Goal: Information Seeking & Learning: Check status

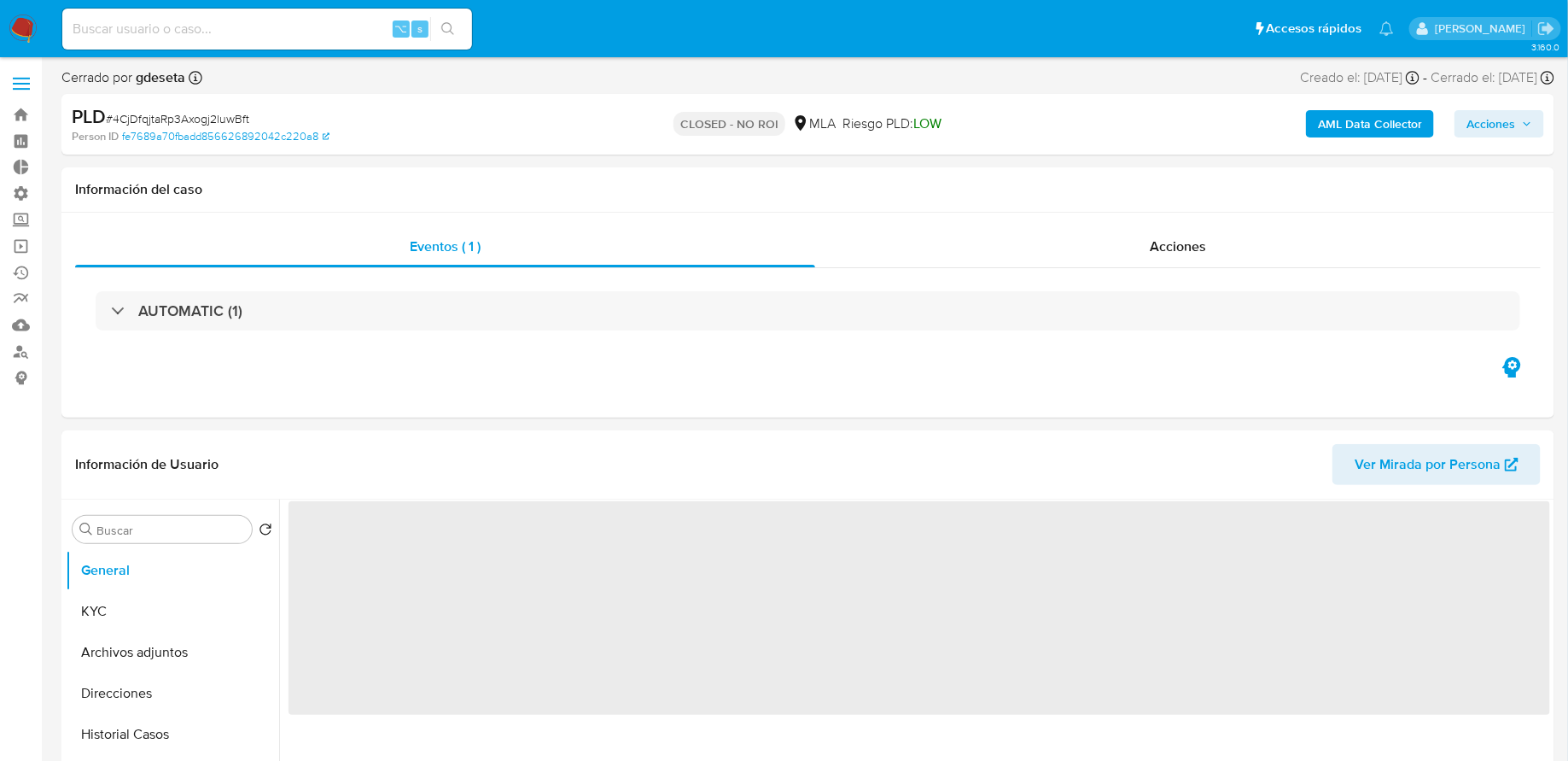
select select "10"
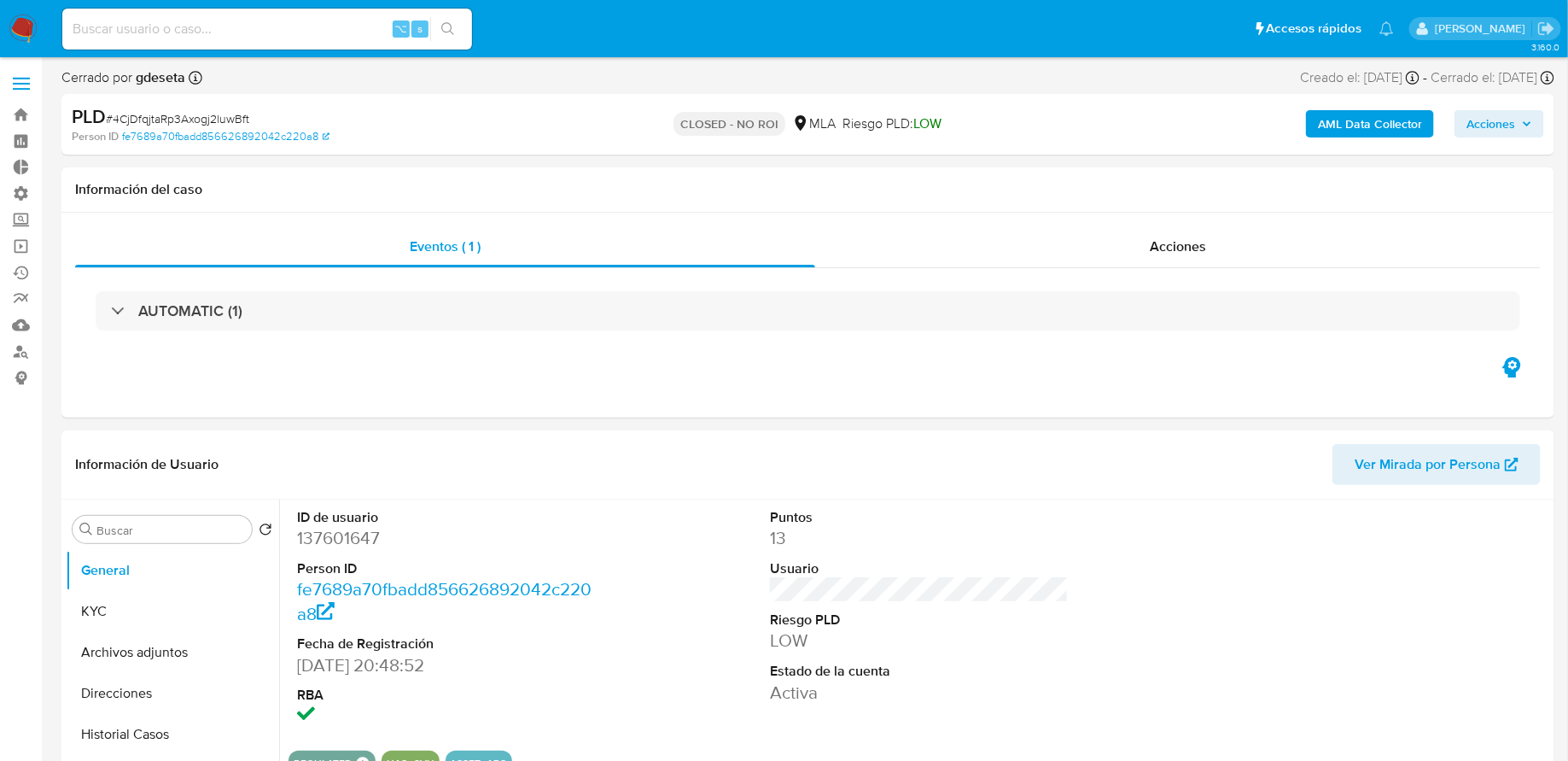
click at [327, 35] on input at bounding box center [267, 29] width 409 height 22
paste input "7putWQsvJENkgWPFjhTb9OwM"
type input "7putWQsvJENkgWPFjhTb9OwM"
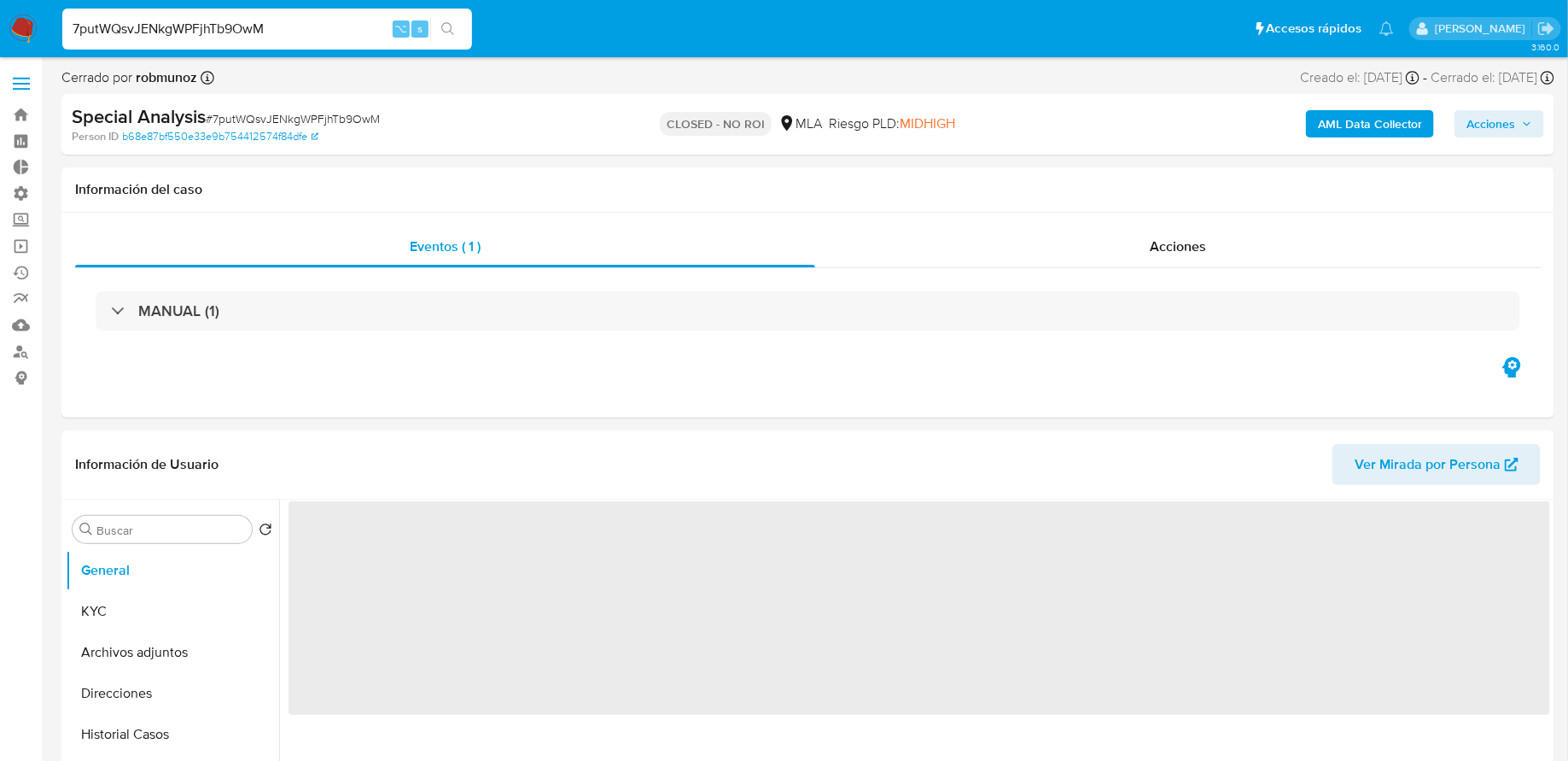
select select "10"
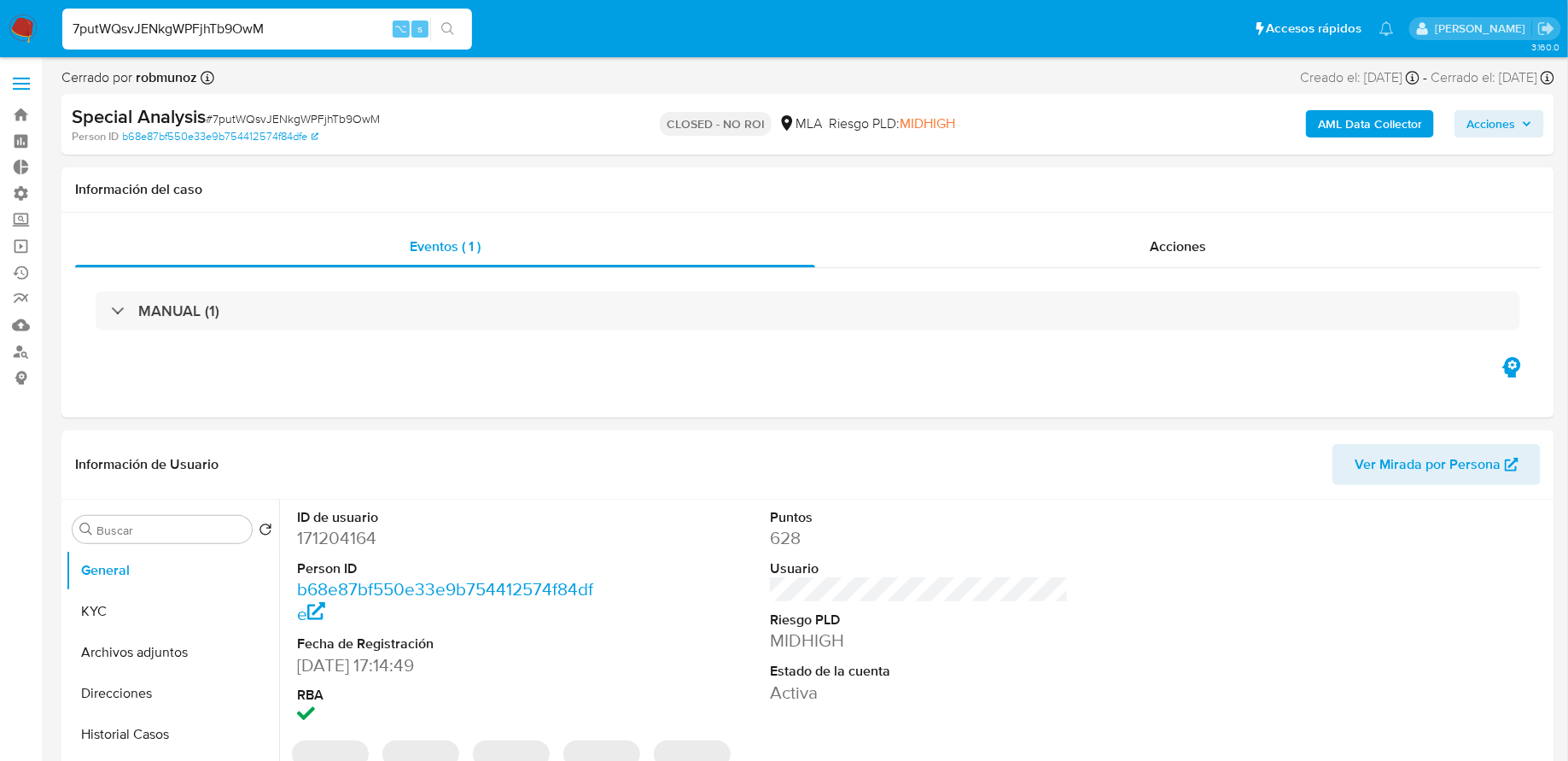
click at [313, 30] on input "7putWQsvJENkgWPFjhTb9OwM" at bounding box center [267, 29] width 409 height 22
paste input "n6iHx04JxqAM3BaY6udWhWiL"
type input "n6iHx04JxqAM3BaY6udWhWiL"
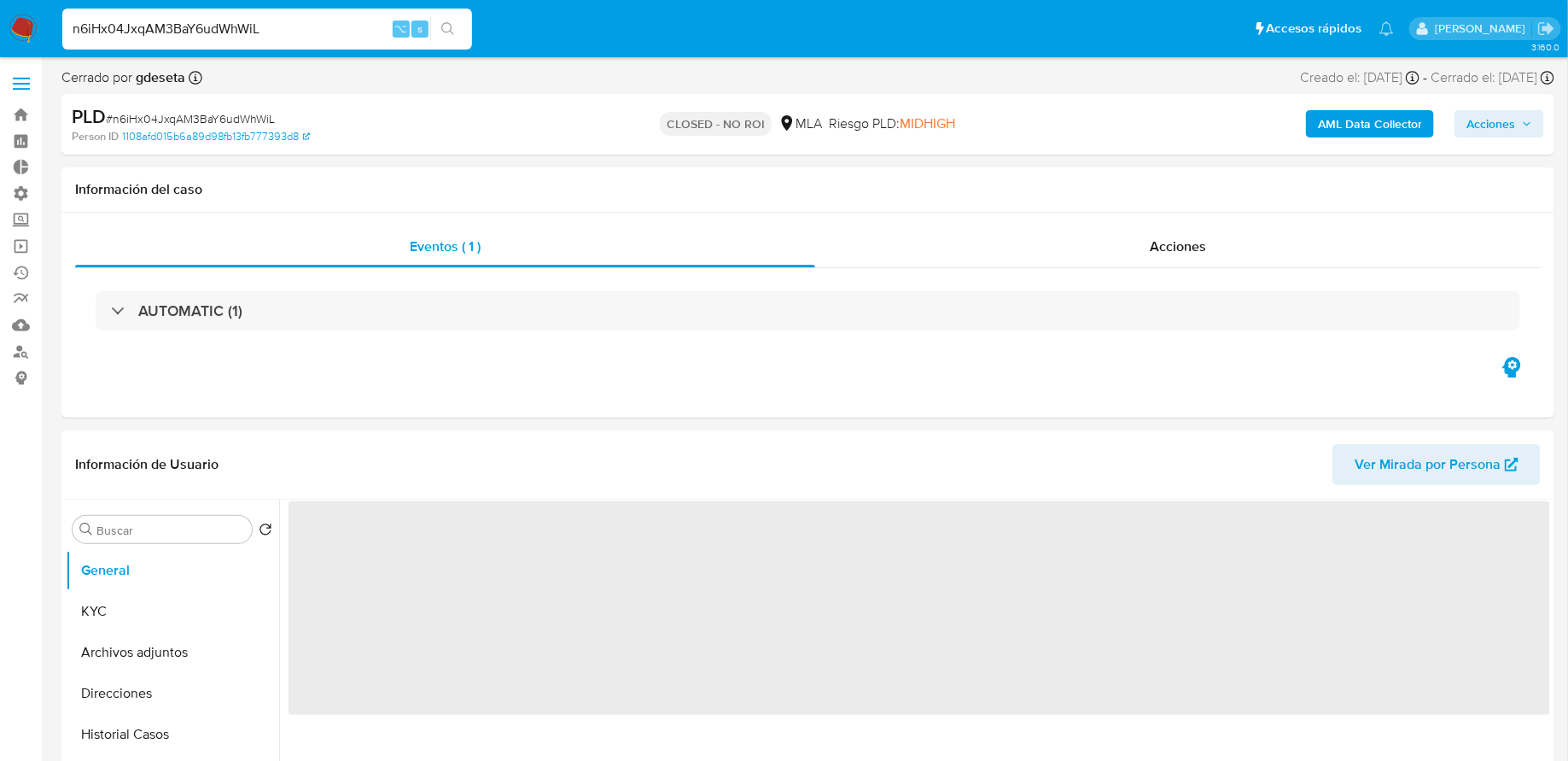
select select "10"
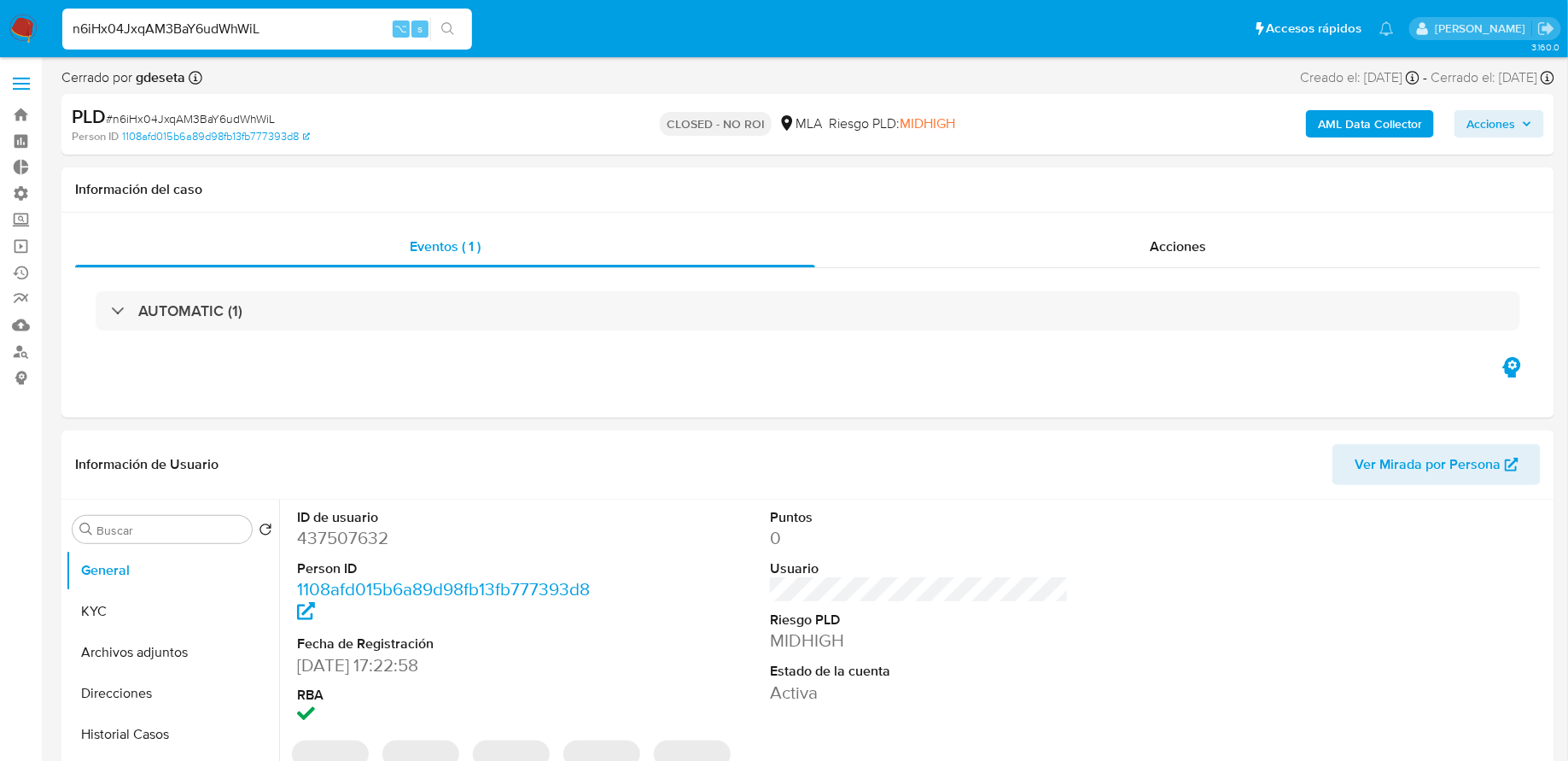
click at [308, 14] on div "n6iHx04JxqAM3BaY6udWhWiL ⌥ s" at bounding box center [267, 29] width 409 height 41
click at [298, 24] on input "n6iHx04JxqAM3BaY6udWhWiL" at bounding box center [267, 29] width 409 height 22
paste input "vzg0xNcYBspqKvRUVI0zwLWK"
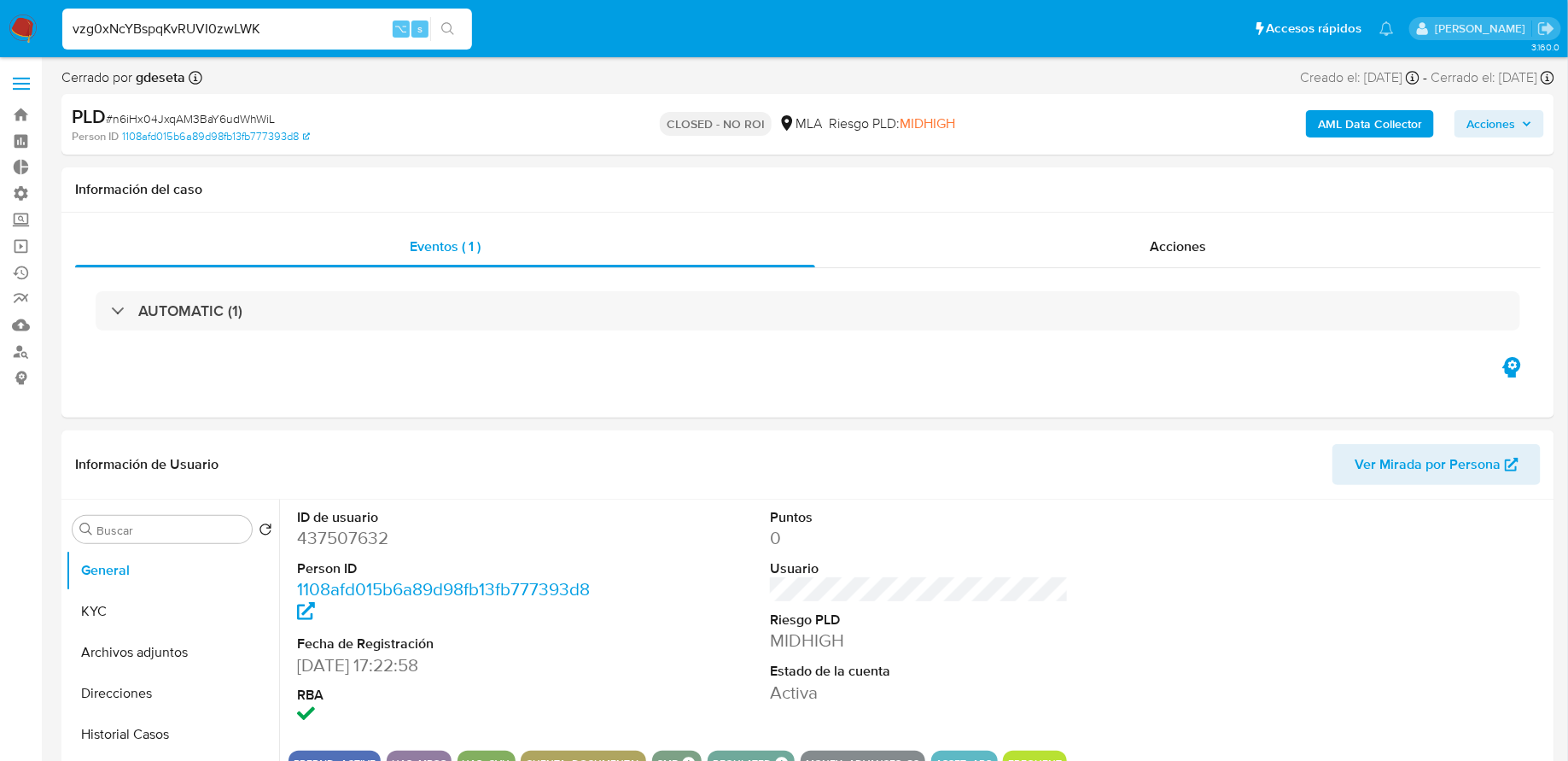
type input "vzg0xNcYBspqKvRUVI0zwLWK"
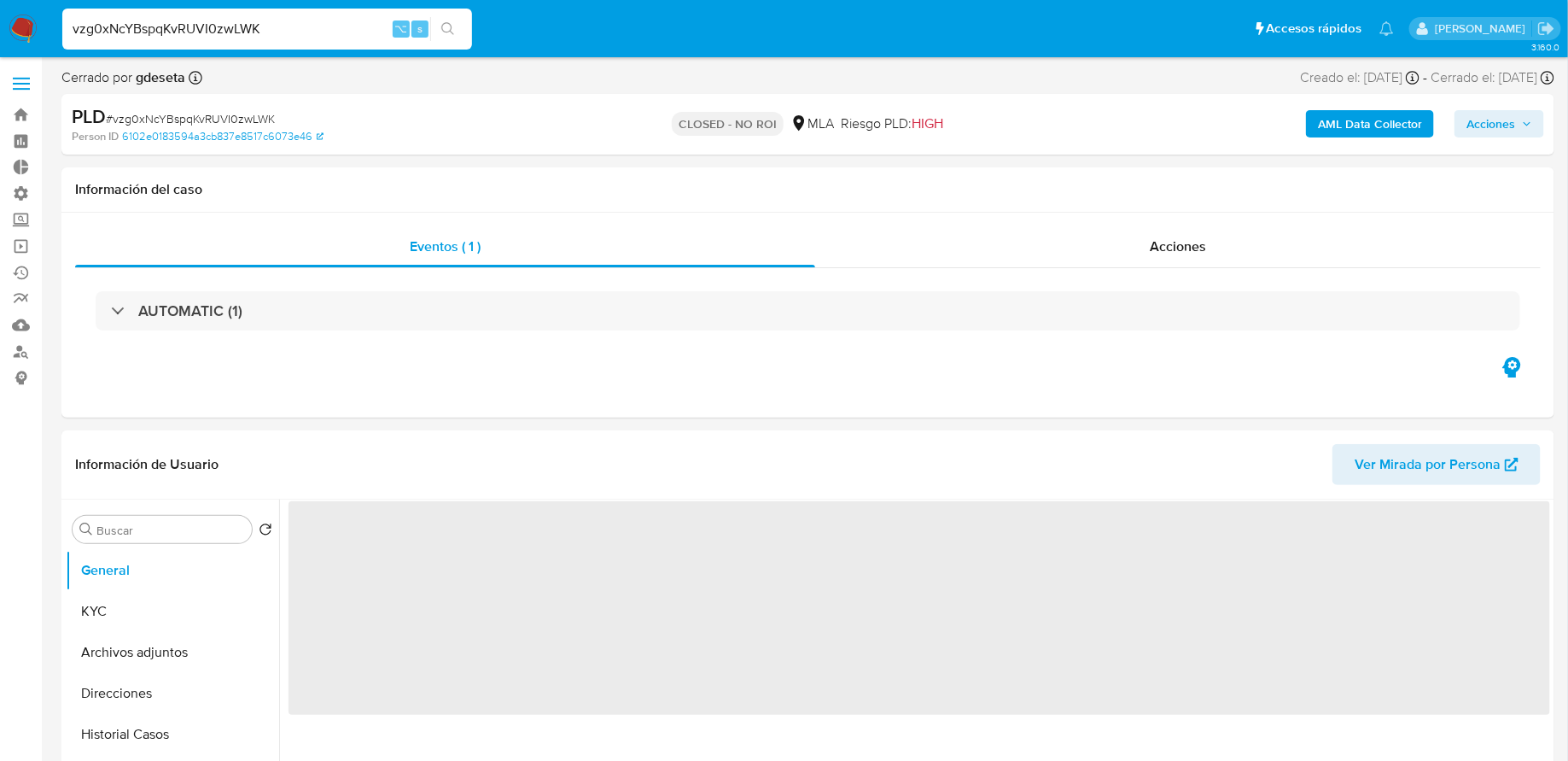
select select "10"
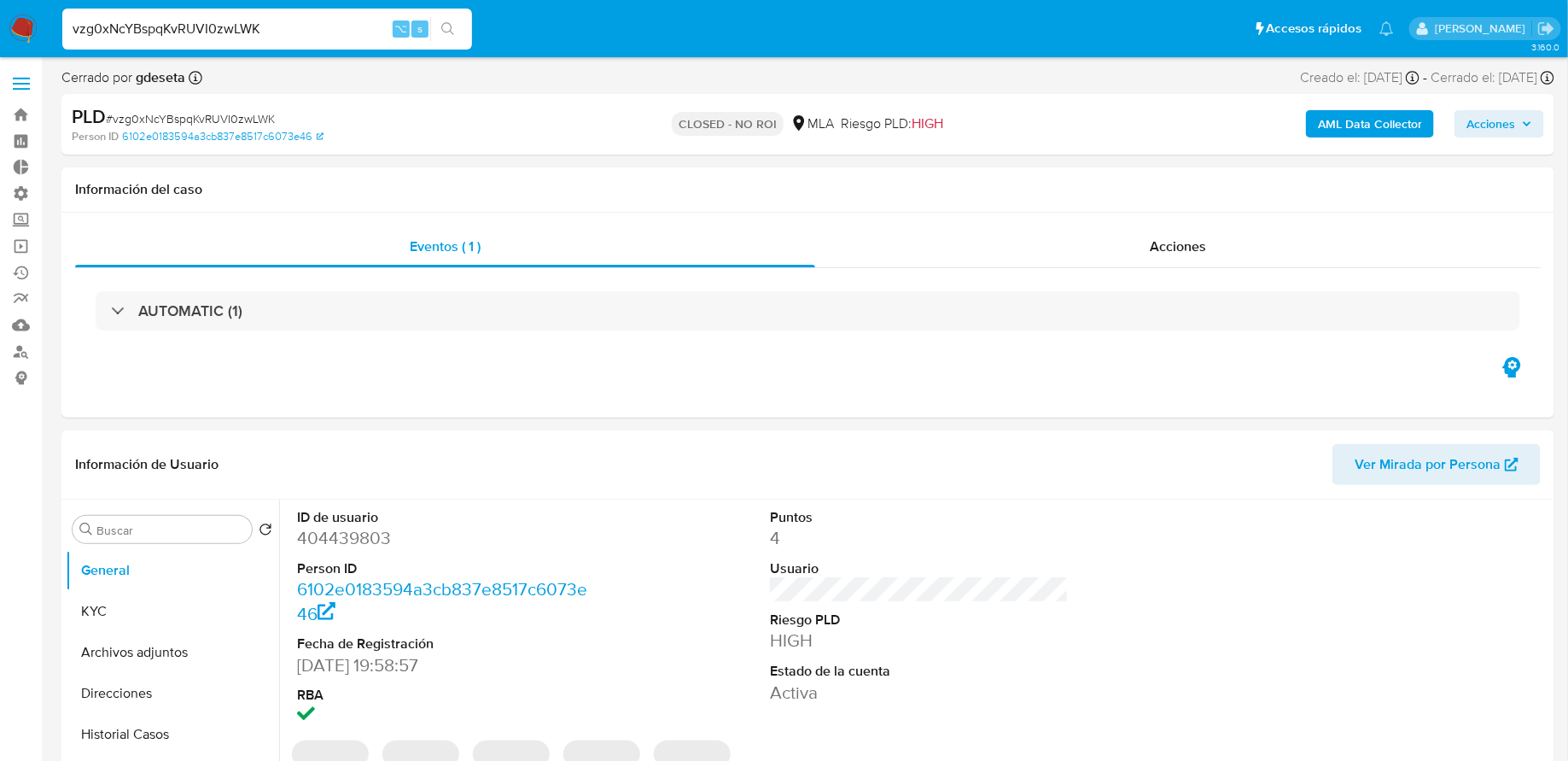
click at [169, 30] on input "vzg0xNcYBspqKvRUVI0zwLWK" at bounding box center [267, 29] width 409 height 22
paste input "DpMSmOZTlV4OhXxd82LbRcCC"
type input "DpMSmOZTlV4OhXxd82LbRcCC"
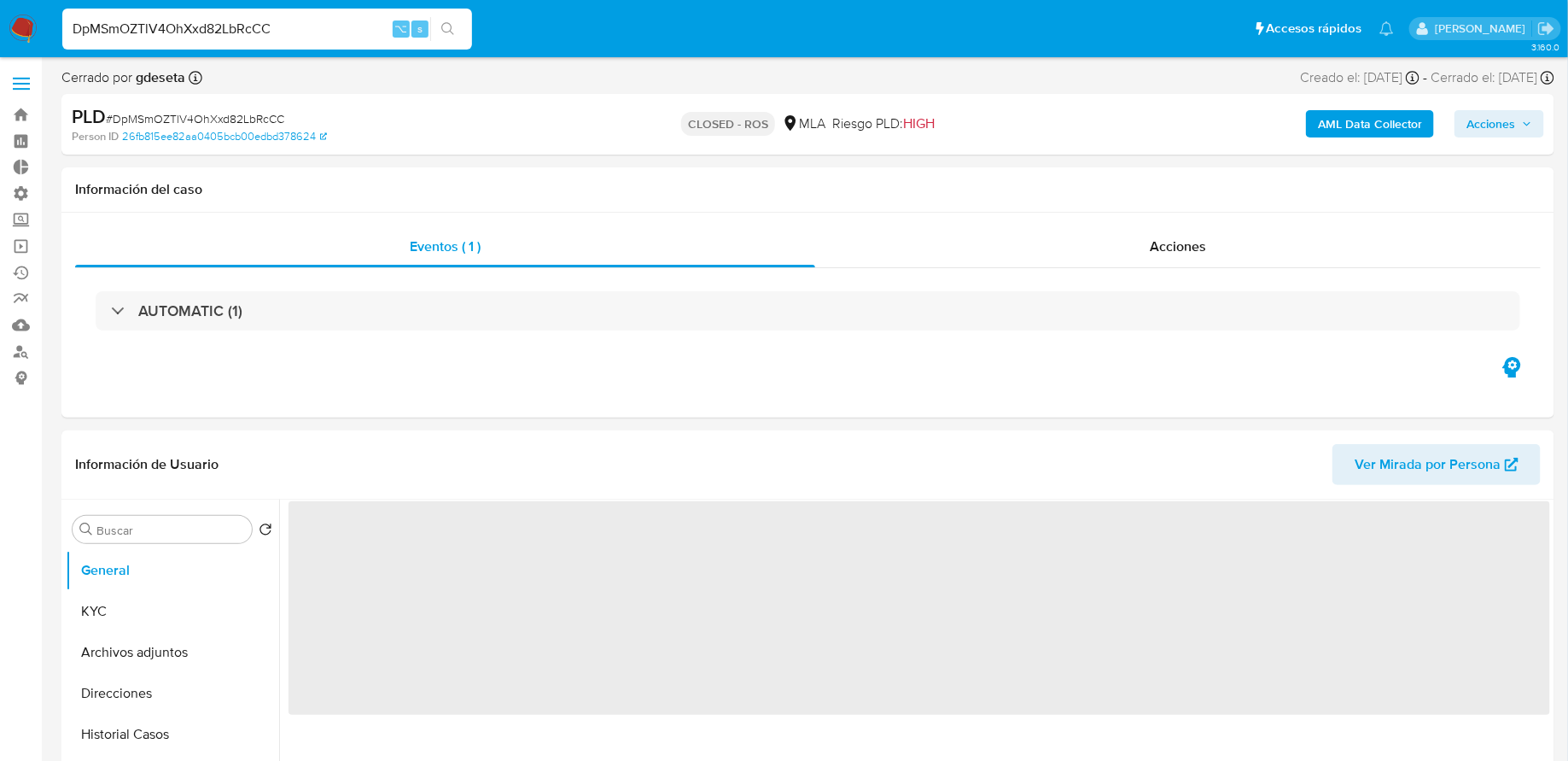
select select "10"
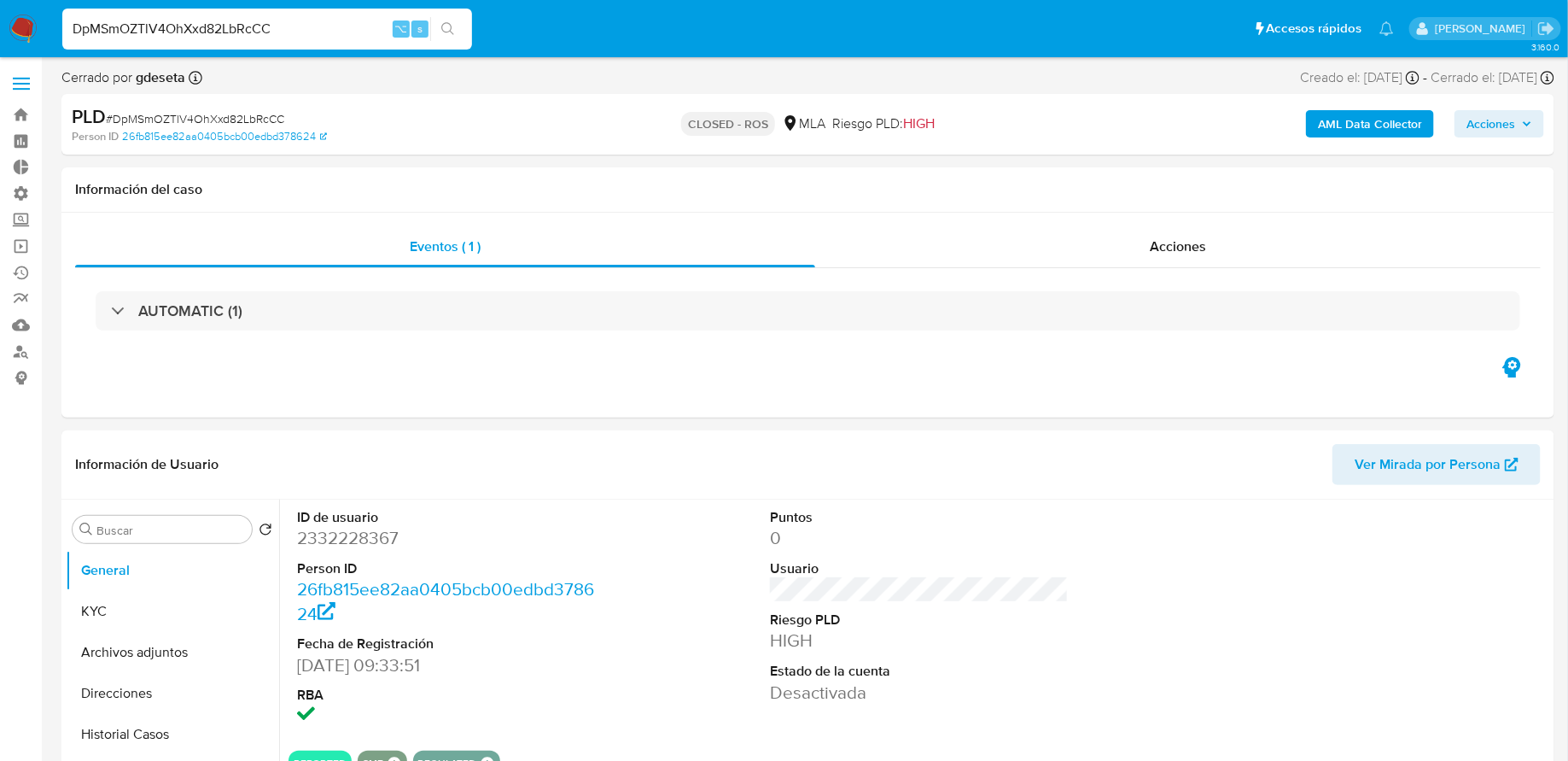
click at [225, 35] on input "DpMSmOZTlV4OhXxd82LbRcCC" at bounding box center [267, 29] width 409 height 22
paste input "hy6YjRu71v8RIcPHY6PBxRyY"
type input "hy6YjRu71v8RIcPHY6PBxRyY"
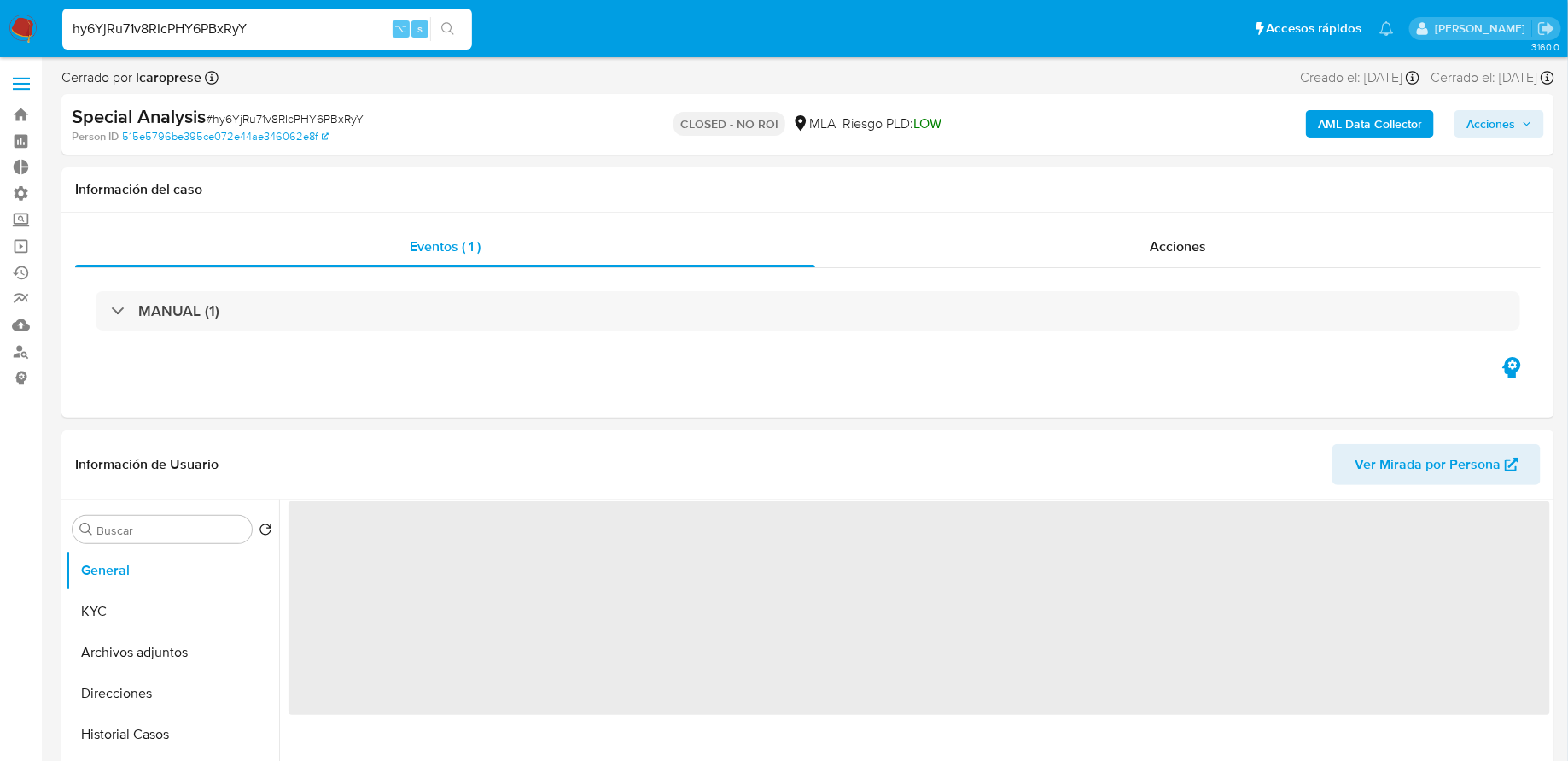
select select "10"
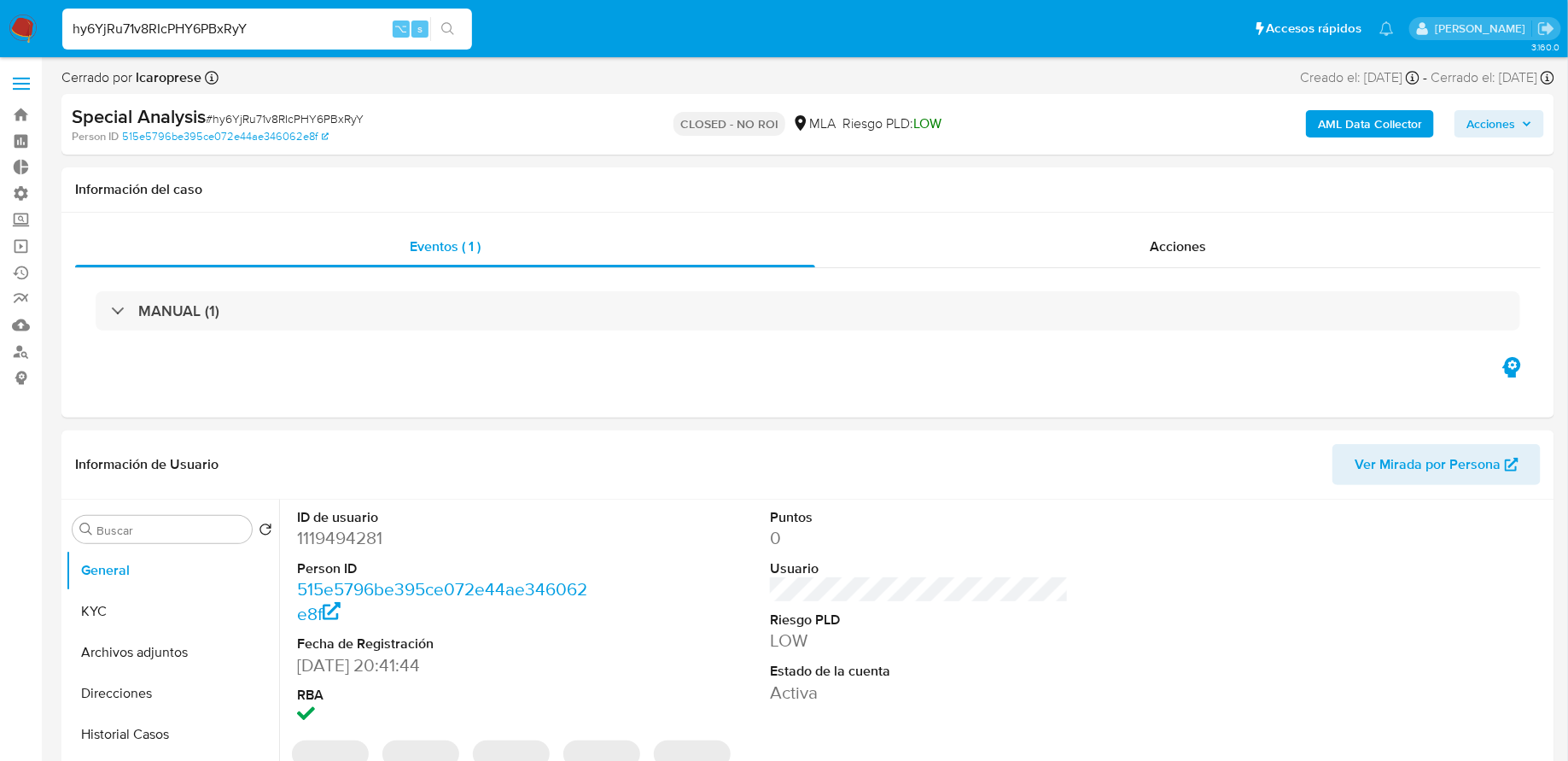
click at [222, 30] on input "hy6YjRu71v8RIcPHY6PBxRyY" at bounding box center [267, 29] width 409 height 22
paste input "QppJc8WSSASX0DnzXIrUhdTu"
type input "QppJc8WSSASX0DnzXIrUhdTu"
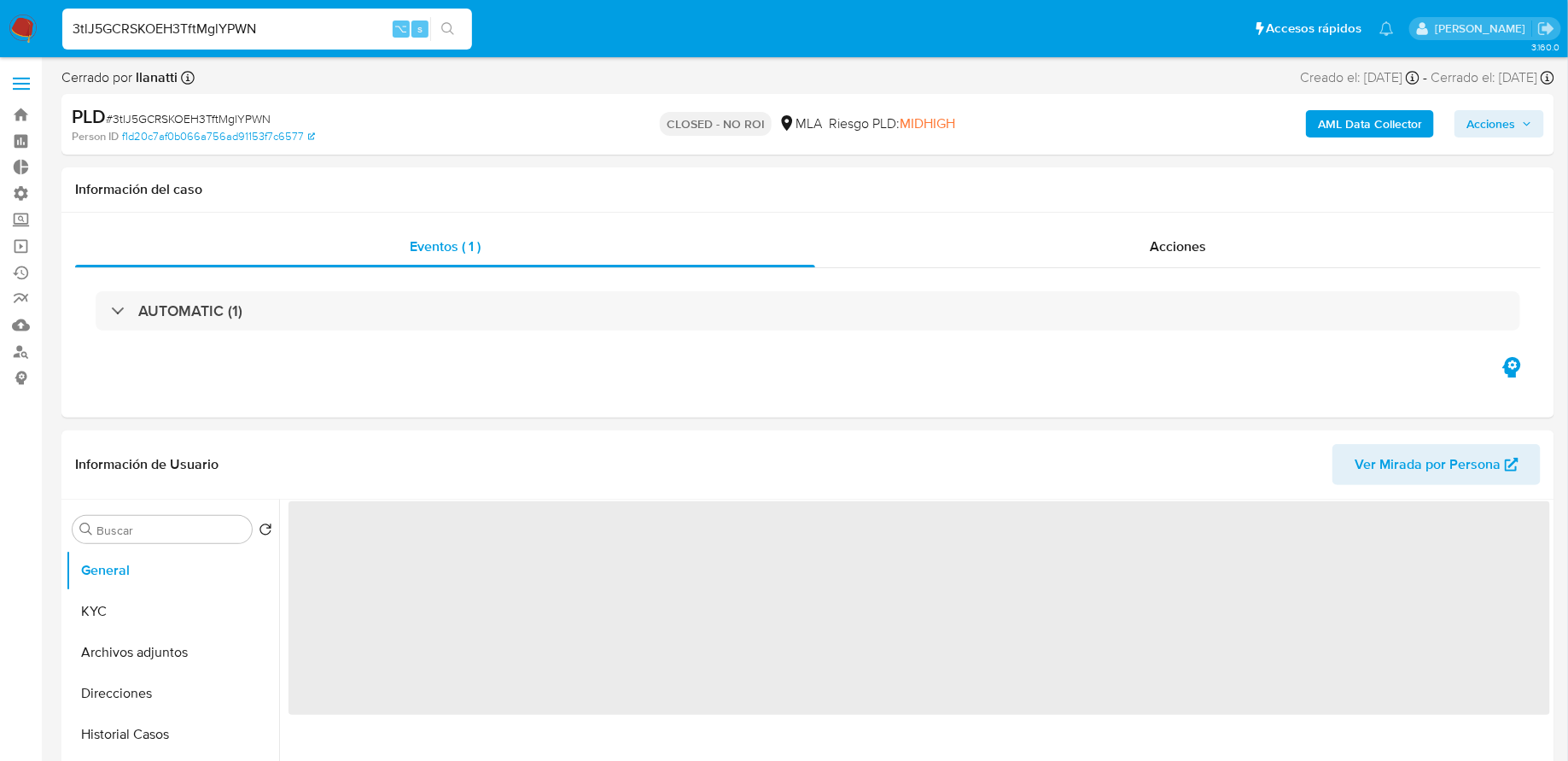
select select "10"
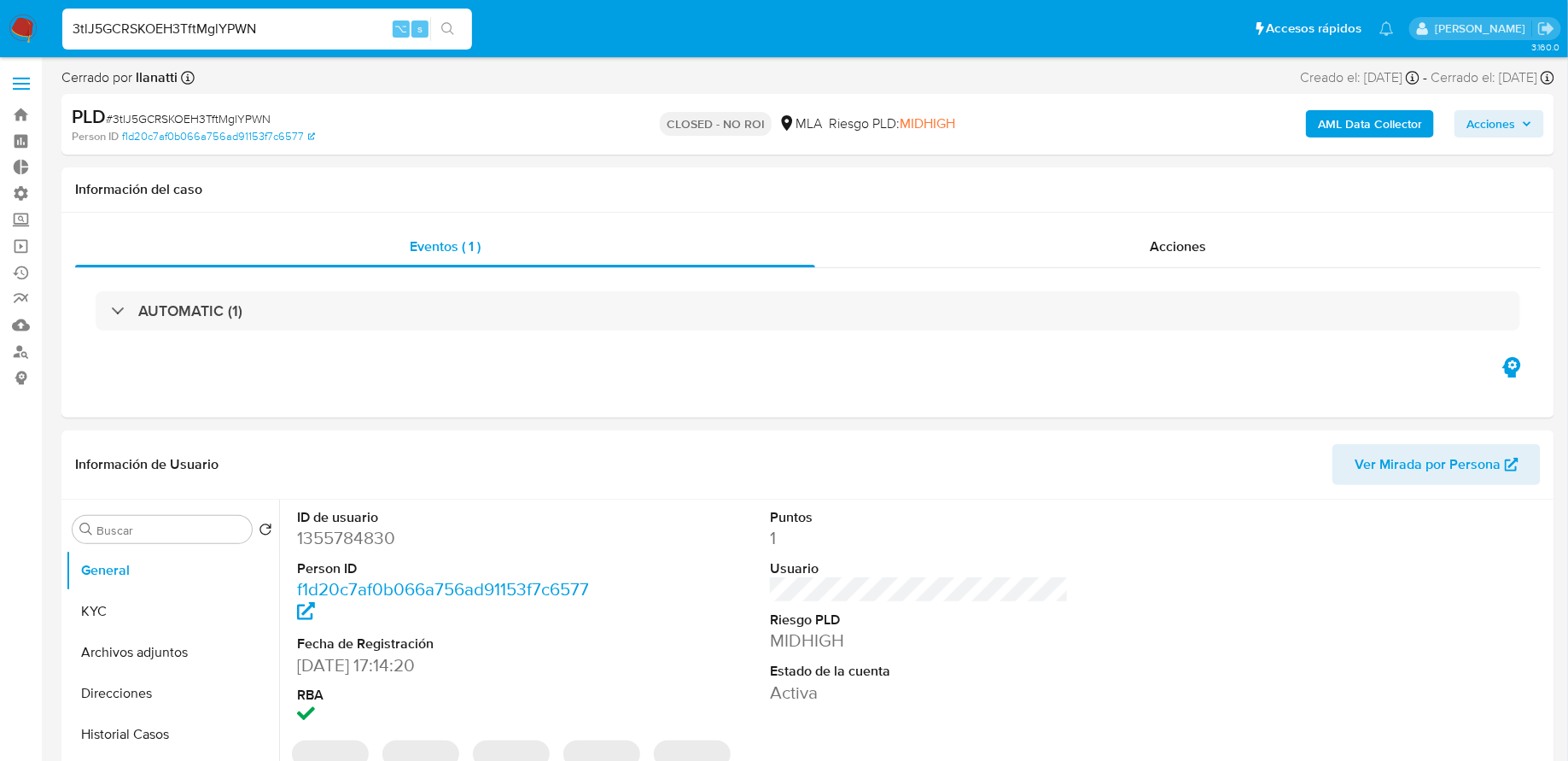
click at [342, 30] on input "3tlJ5GCRSKOEH3TftMglYPWN" at bounding box center [267, 29] width 409 height 22
paste input "kqy376YLo1Q4mo09OhzvPxac"
type input "kqy376YLo1Q4mo09OhzvPxac"
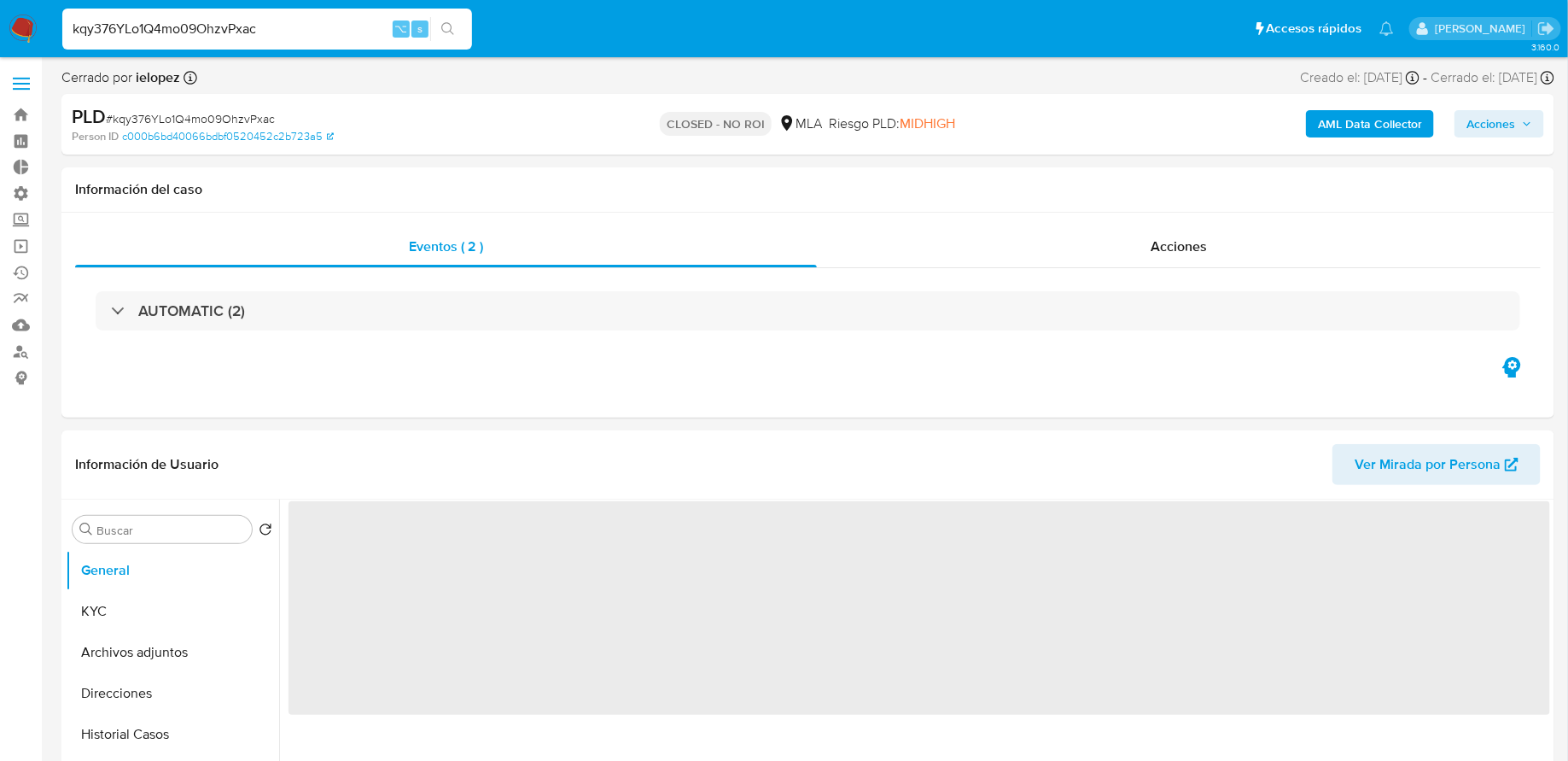
select select "10"
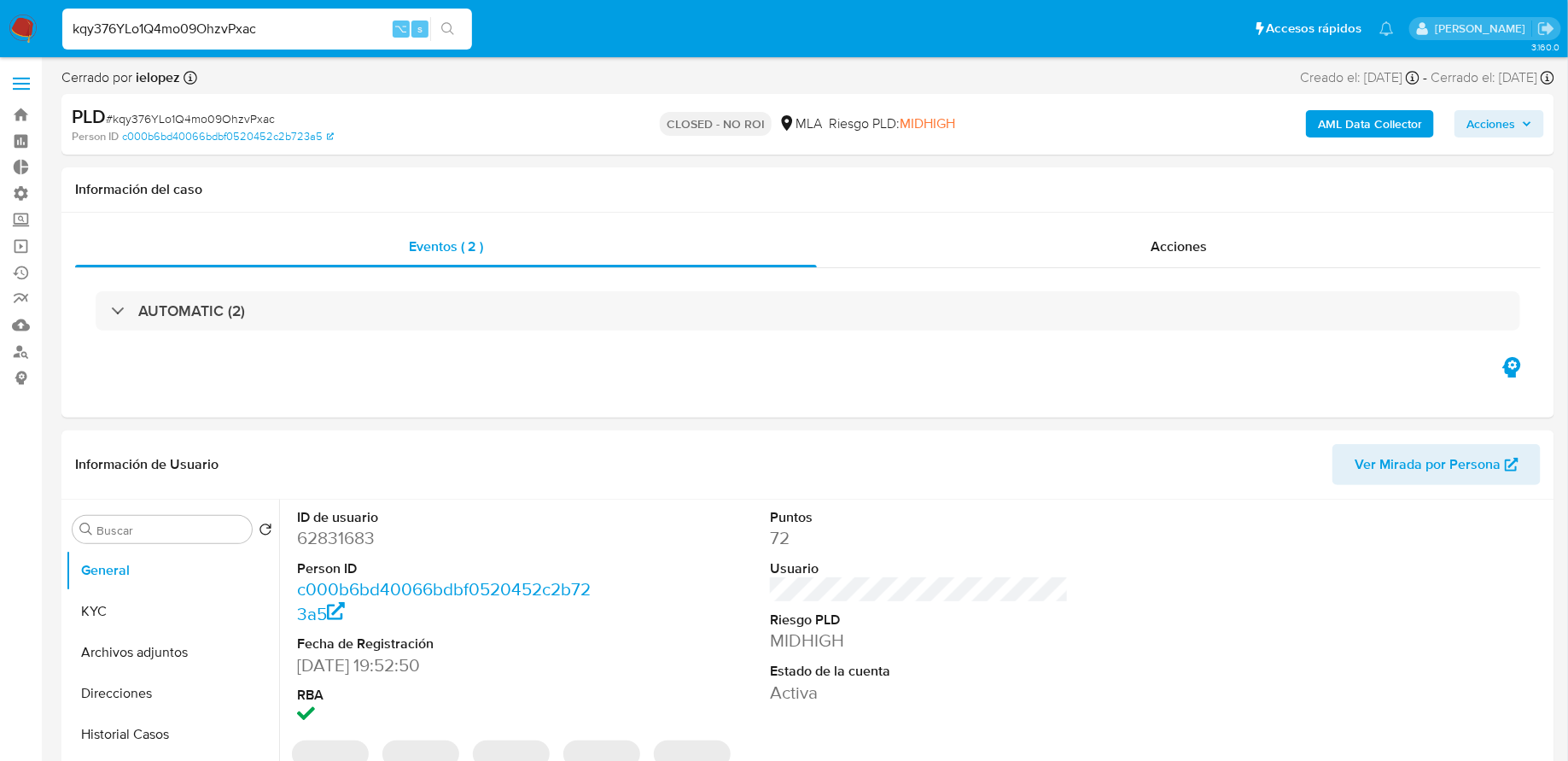
click at [146, 37] on input "kqy376YLo1Q4mo09OhzvPxac" at bounding box center [267, 29] width 409 height 22
paste input "3wcgaGVFHhvT7fSjgyC1i534"
type input "3wcgaGVFHhvT7fSjgyC1i534"
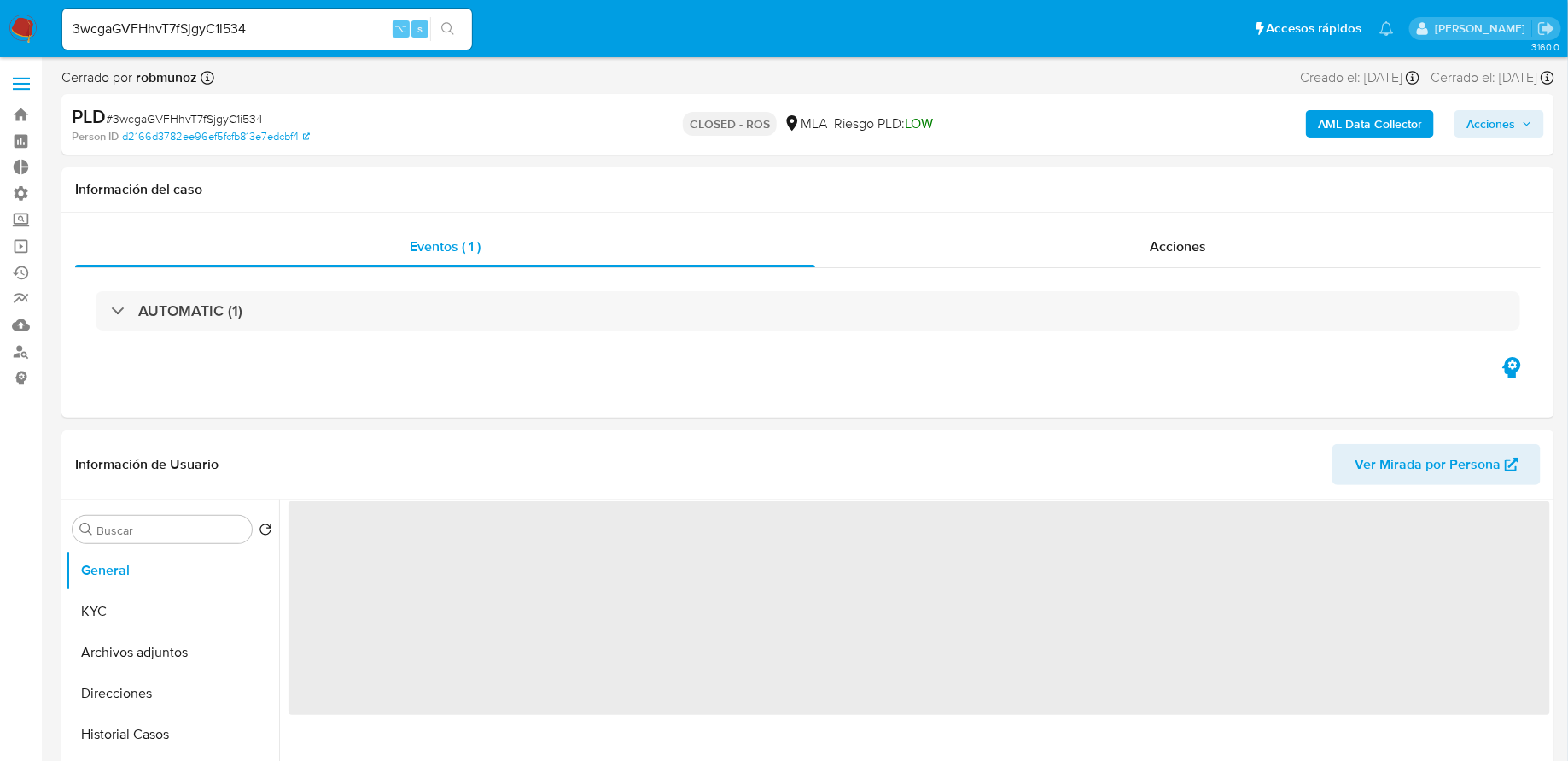
select select "10"
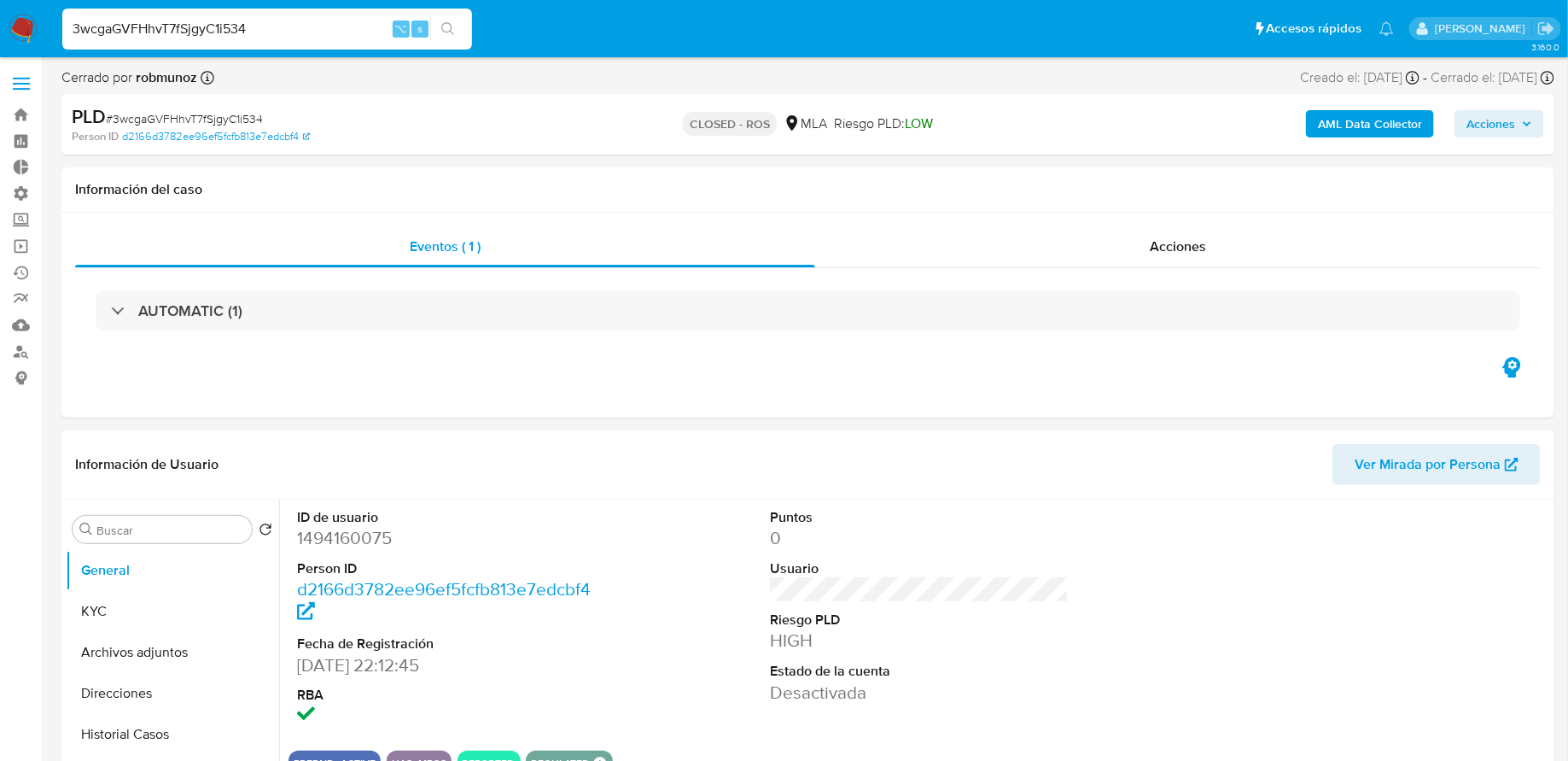
click at [215, 29] on input "3wcgaGVFHhvT7fSjgyC1i534" at bounding box center [267, 29] width 409 height 22
paste input "136941996"
type input "136941996"
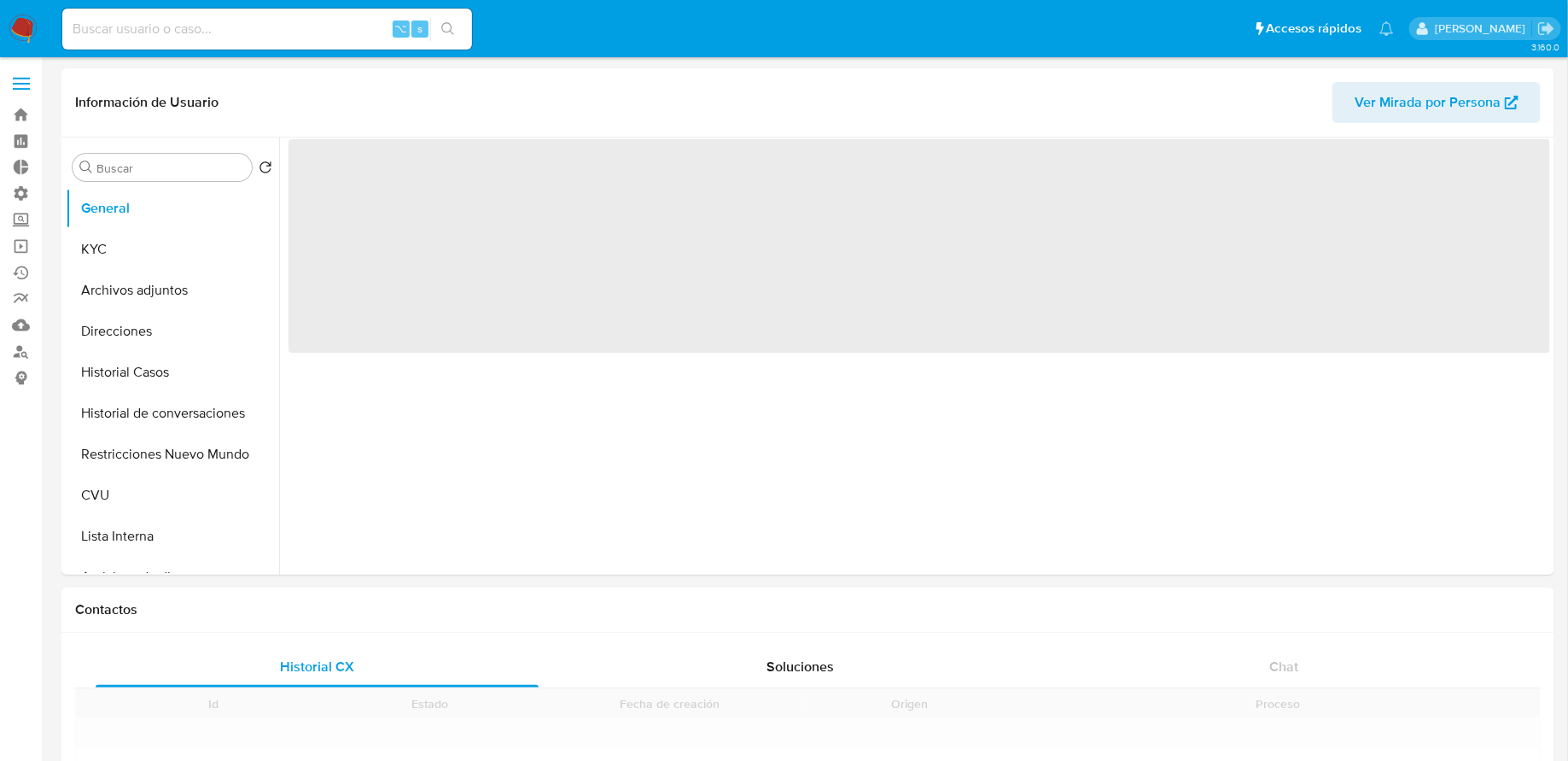
scroll to position [3, 0]
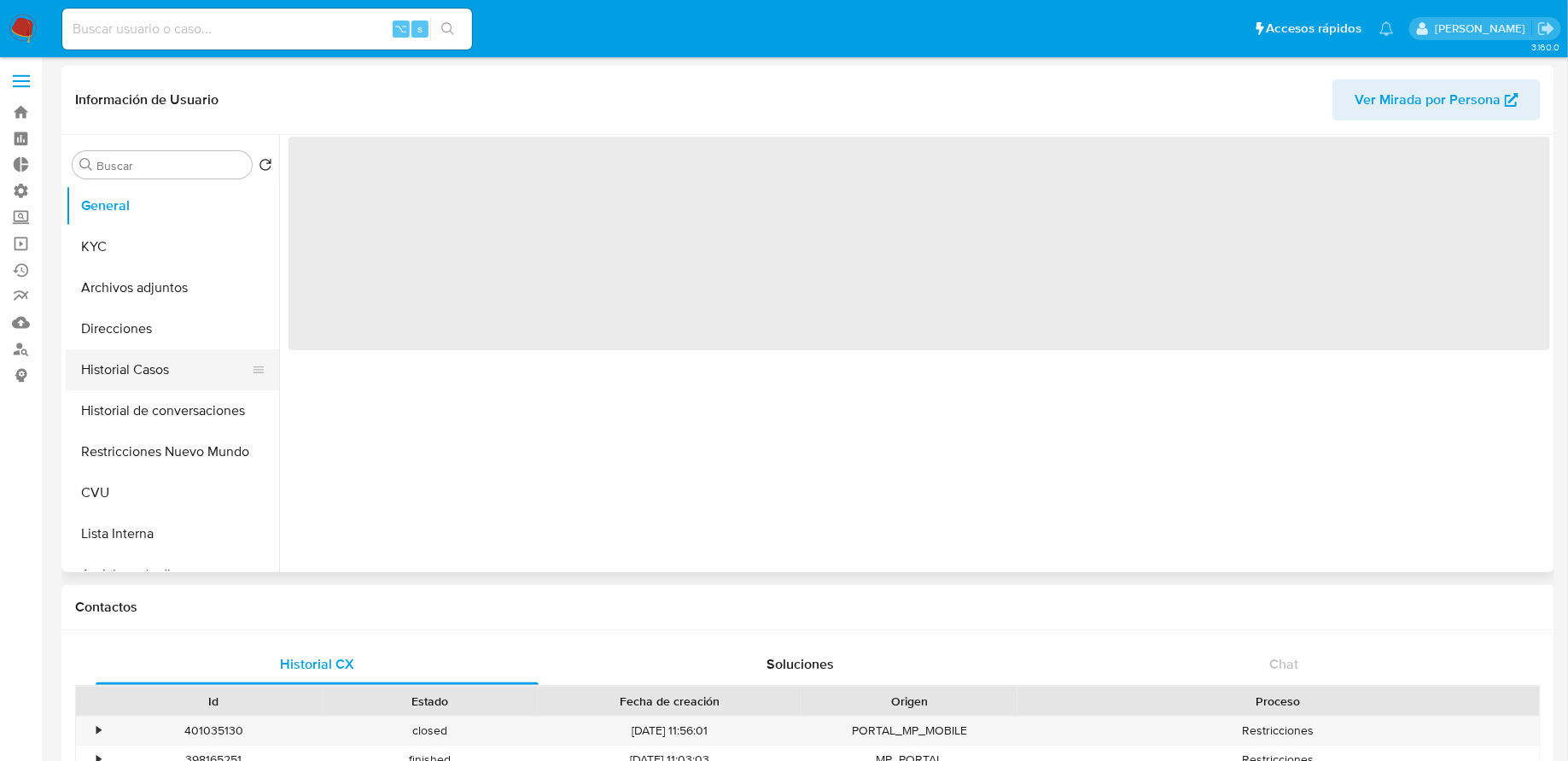
select select "10"
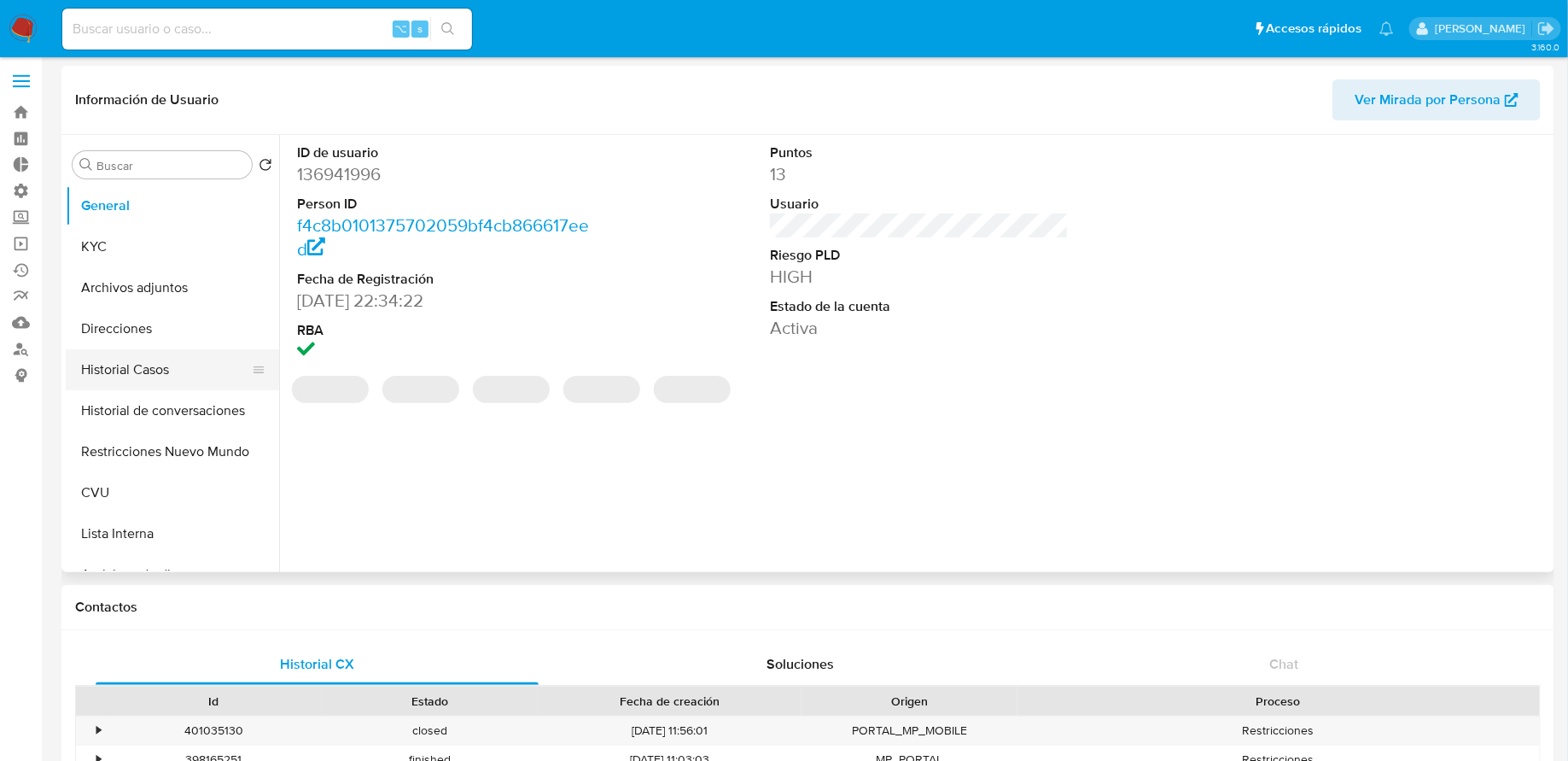
click at [148, 373] on button "Historial Casos" at bounding box center [166, 370] width 200 height 41
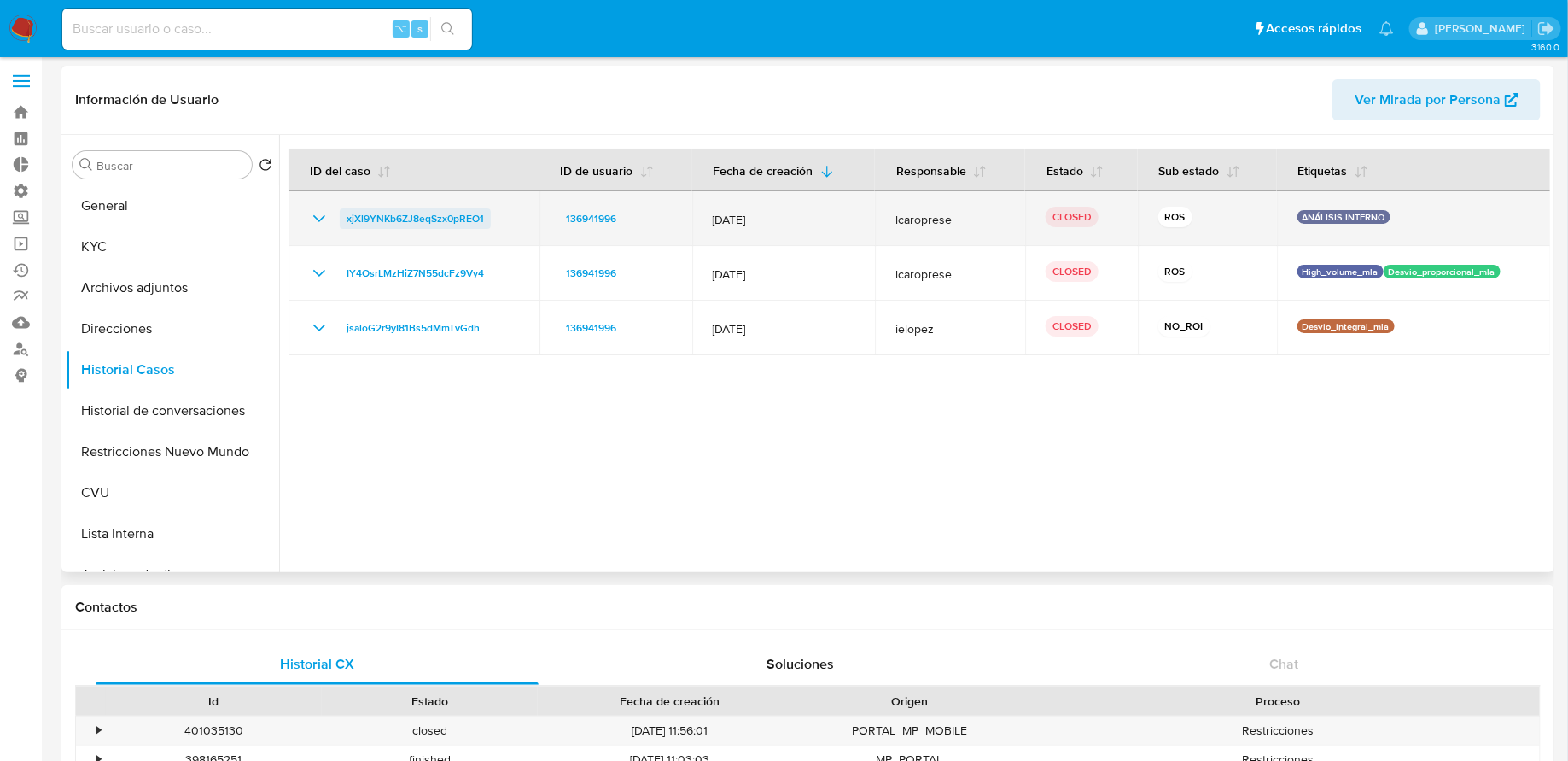
drag, startPoint x: 509, startPoint y: 219, endPoint x: 345, endPoint y: 219, distance: 164.0
click at [345, 219] on div "xjXl9YNKb6ZJ8eqSzx0pREO1" at bounding box center [414, 219] width 210 height 21
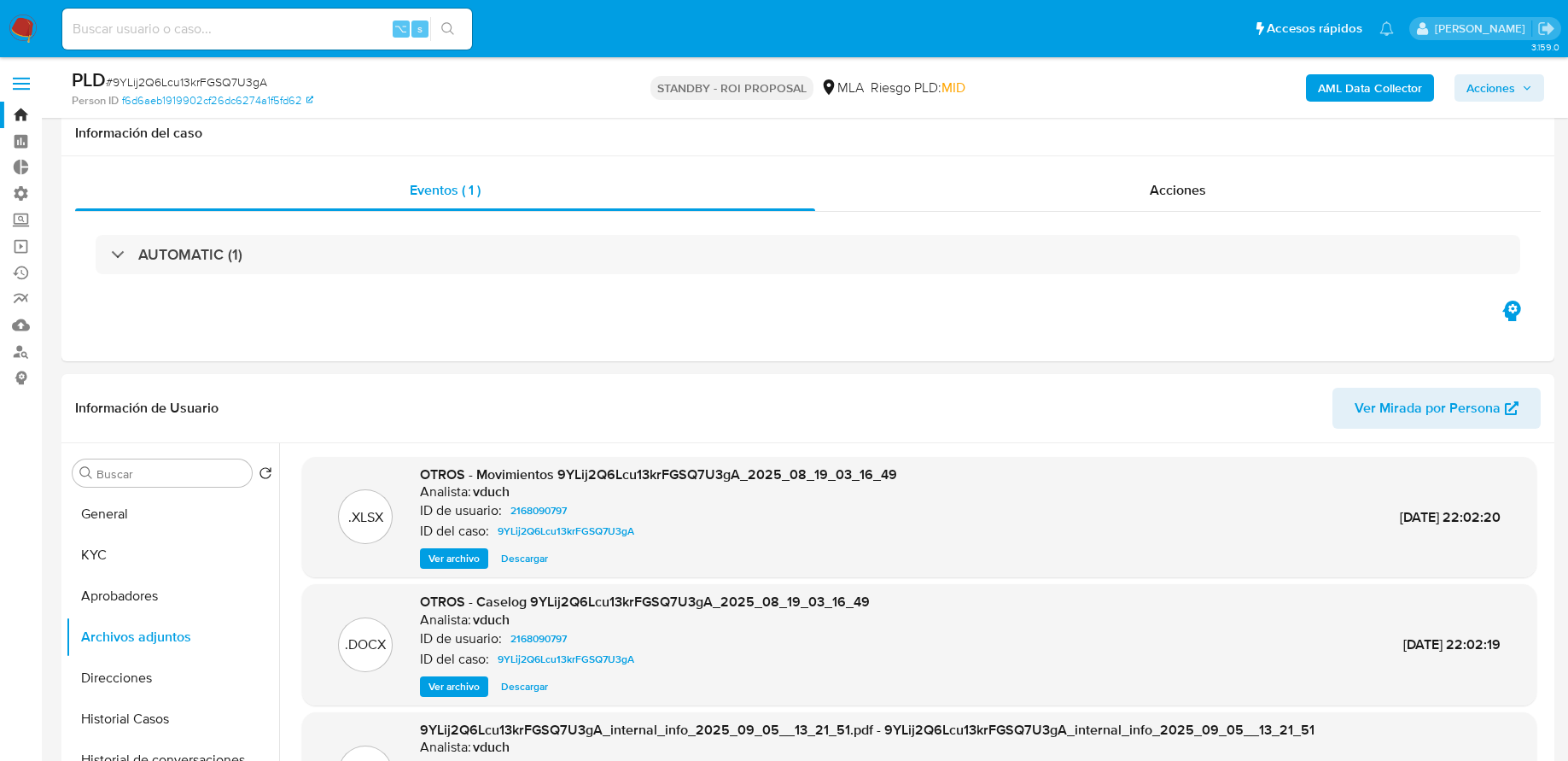
select select "10"
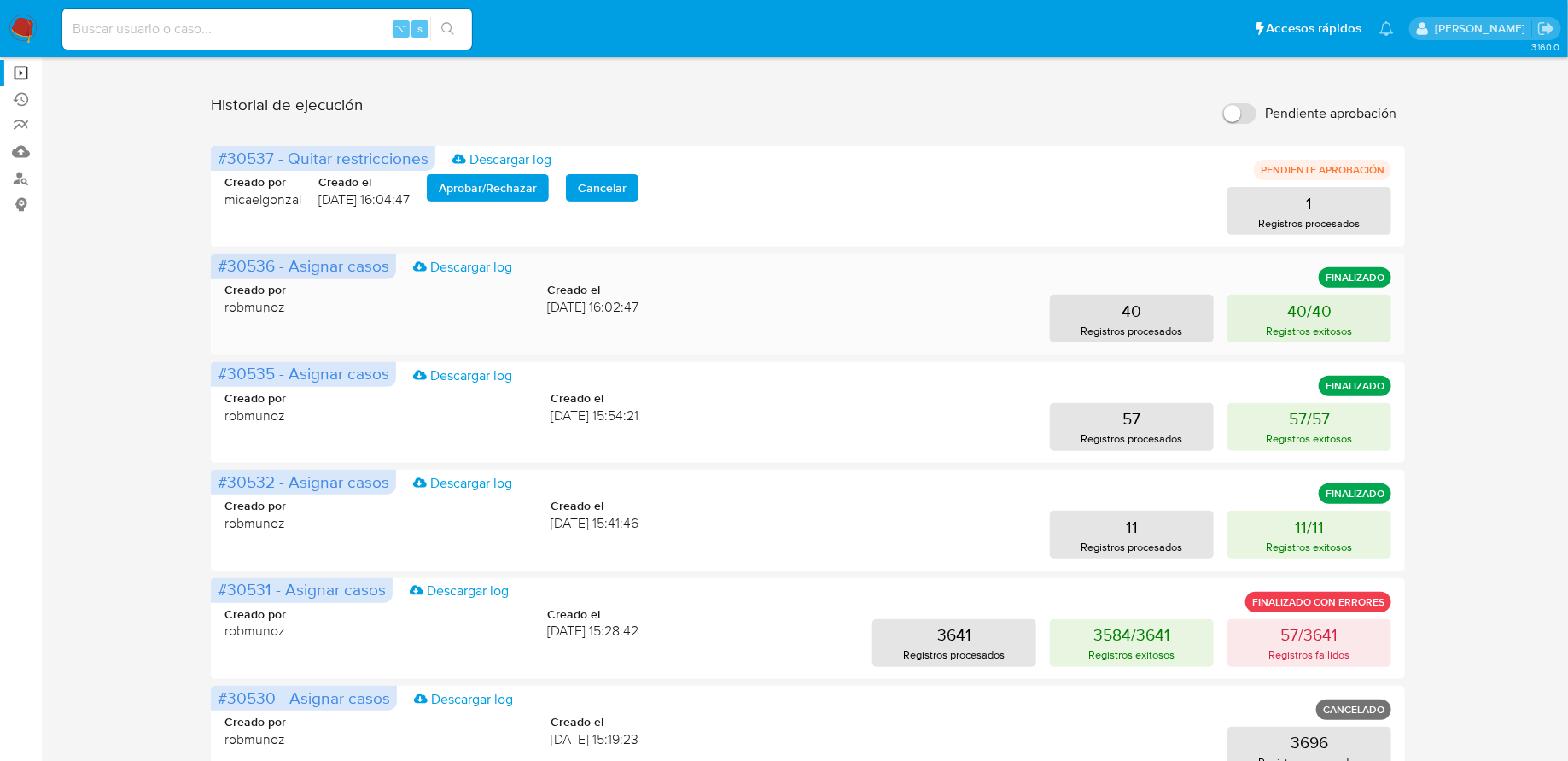
scroll to position [252, 0]
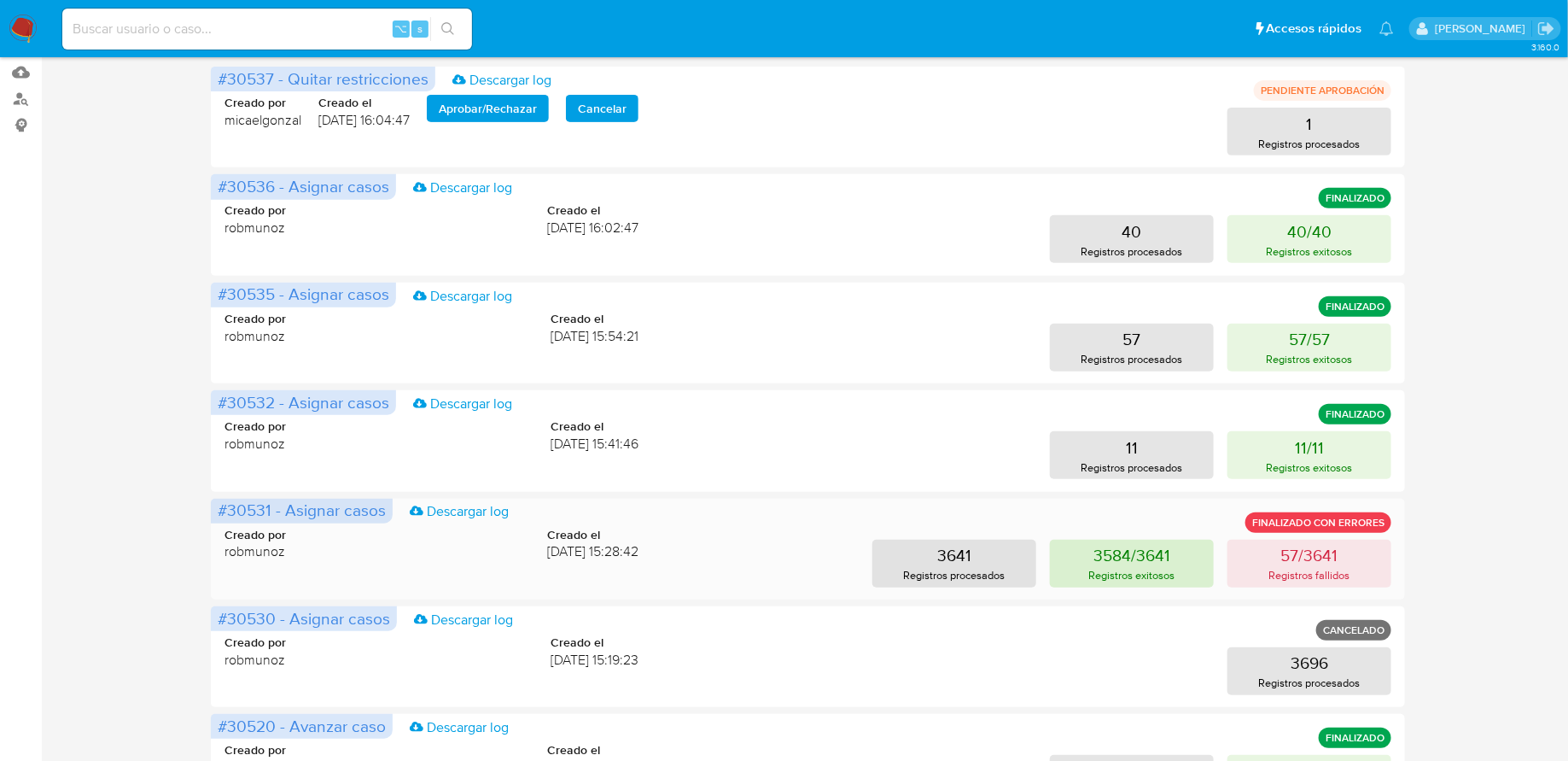
click at [1116, 550] on p "3584/3641" at bounding box center [1132, 554] width 77 height 24
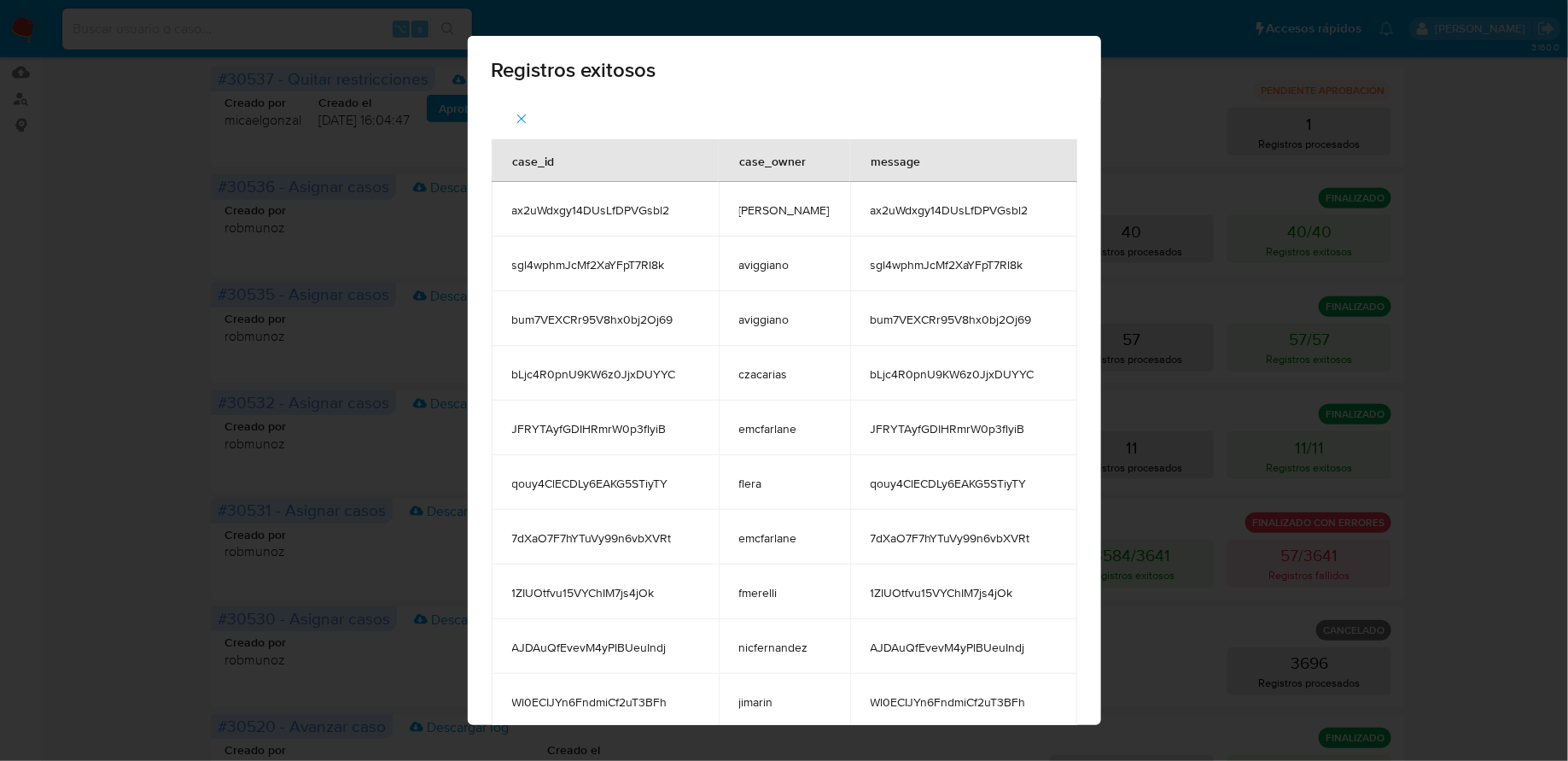
click at [1133, 220] on div "Registros exitosos case_id case_owner message ax2uWdxgy14DUsLfDPVGsbl2 amedzovi…" at bounding box center [784, 380] width 1568 height 761
click at [526, 116] on icon "button" at bounding box center [522, 119] width 10 height 10
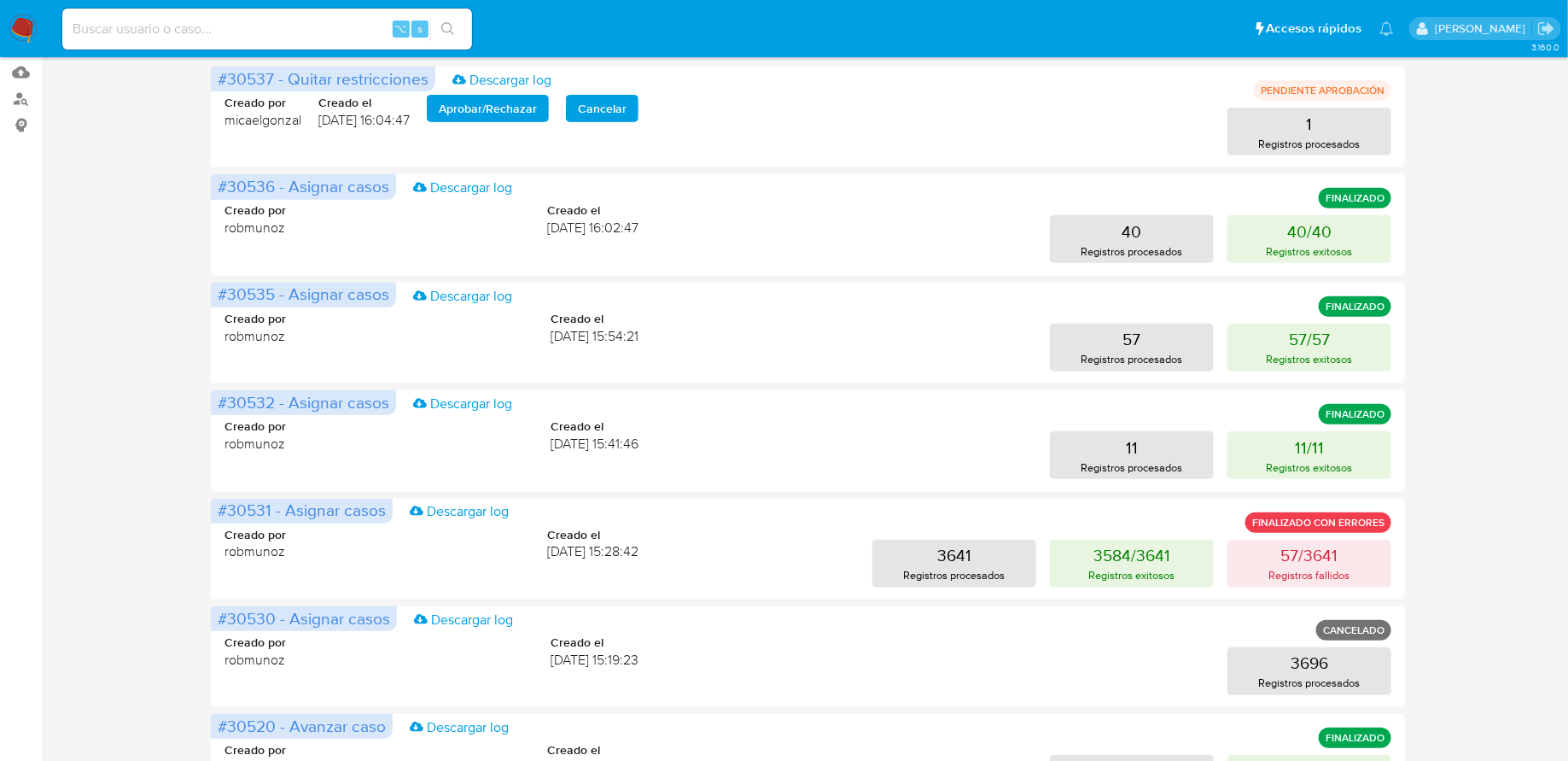
scroll to position [0, 0]
